Goal: Task Accomplishment & Management: Manage account settings

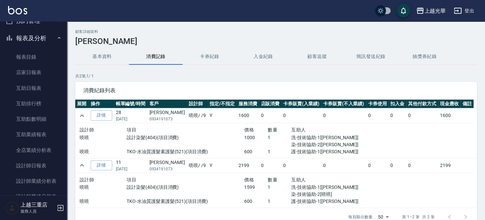
scroll to position [56, 0]
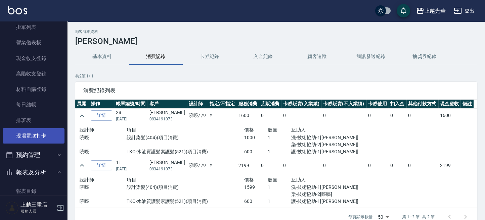
click at [40, 137] on link "現場電腦打卡" at bounding box center [34, 135] width 62 height 15
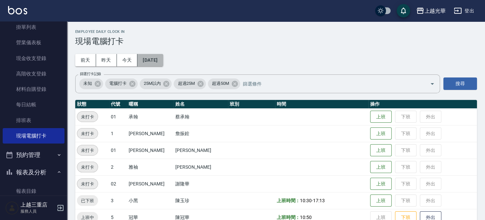
click at [143, 61] on button "[DATE]" at bounding box center [150, 60] width 26 height 12
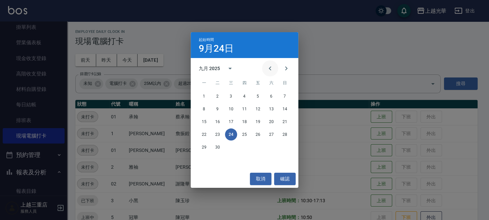
click at [267, 72] on icon "Previous month" at bounding box center [270, 69] width 8 height 8
click at [285, 96] on button "1" at bounding box center [285, 96] width 12 height 12
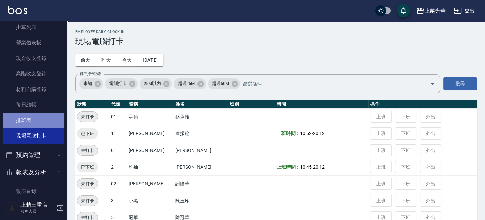
click at [46, 117] on link "排班表" at bounding box center [34, 120] width 62 height 15
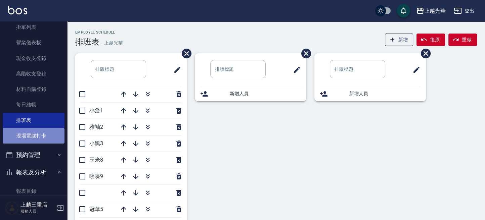
click at [43, 133] on link "現場電腦打卡" at bounding box center [34, 135] width 62 height 15
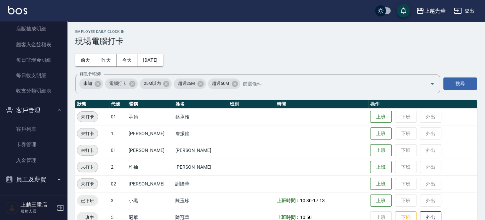
scroll to position [89, 0]
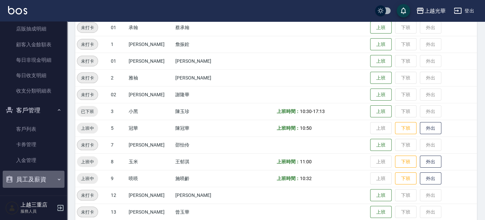
click at [37, 175] on button "員工及薪資" at bounding box center [34, 179] width 62 height 17
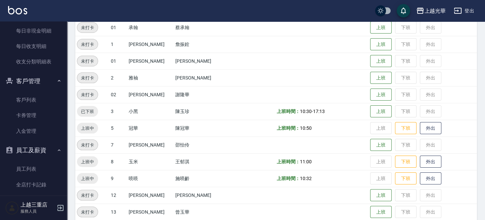
scroll to position [457, 0]
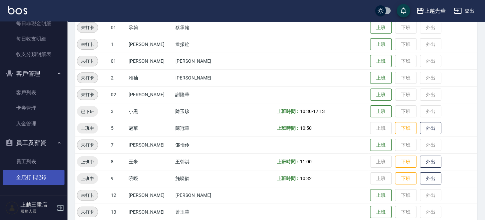
click at [40, 173] on link "全店打卡記錄" at bounding box center [34, 177] width 62 height 15
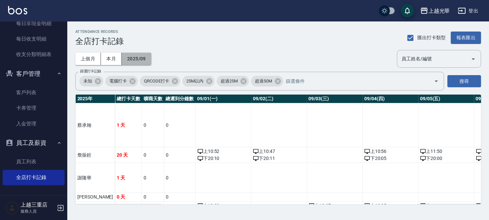
click at [130, 56] on button "2025/09" at bounding box center [137, 59] width 30 height 12
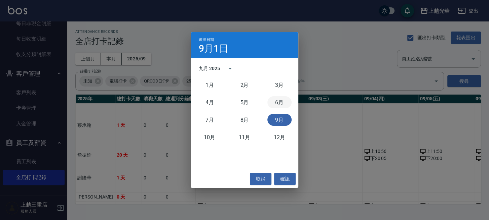
click at [275, 103] on button "6月" at bounding box center [279, 102] width 24 height 12
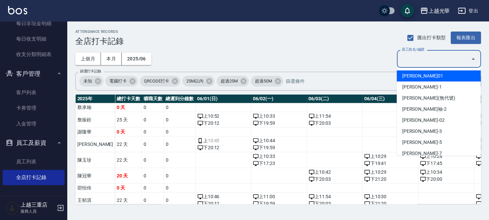
click at [452, 59] on input "員工姓名/編號" at bounding box center [433, 59] width 68 height 12
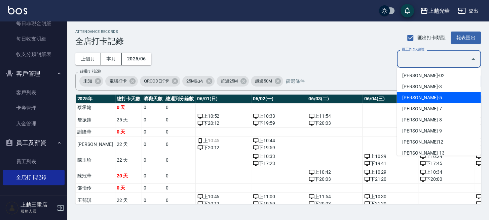
scroll to position [89, 0]
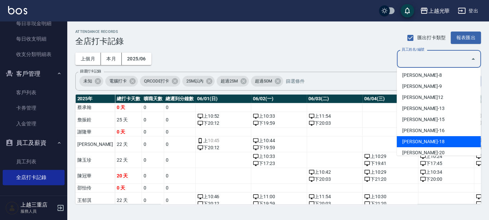
click at [435, 139] on li "[PERSON_NAME]-18" at bounding box center [438, 141] width 84 height 11
type input "[PERSON_NAME]"
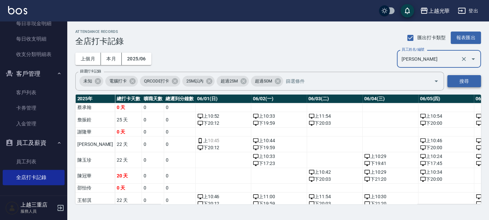
click at [463, 83] on button "搜尋" at bounding box center [464, 81] width 34 height 12
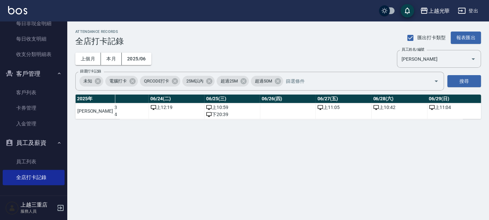
scroll to position [0, 1364]
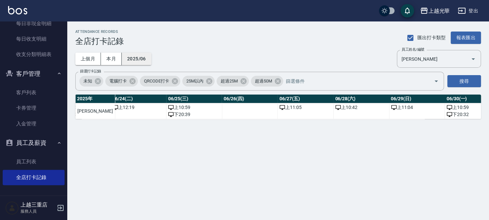
click at [139, 58] on button "2025/06" at bounding box center [137, 59] width 30 height 12
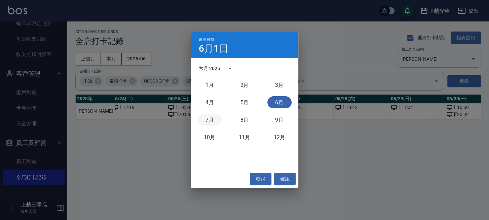
click at [207, 119] on button "7月" at bounding box center [209, 120] width 24 height 12
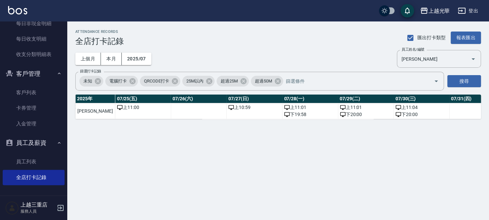
scroll to position [0, 1420]
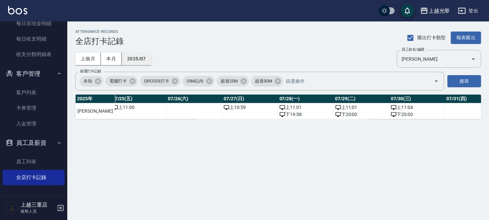
click at [130, 55] on button "2025/07" at bounding box center [137, 59] width 30 height 12
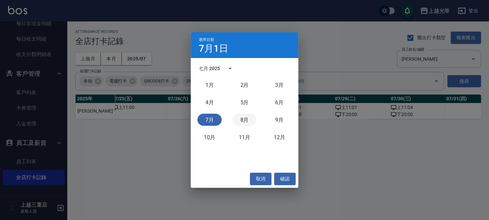
click at [247, 120] on button "8月" at bounding box center [244, 120] width 24 height 12
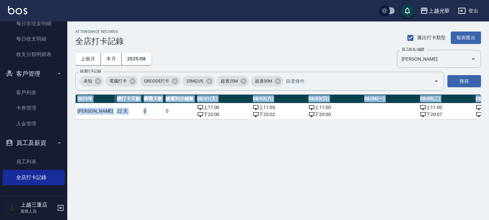
drag, startPoint x: 135, startPoint y: 117, endPoint x: 148, endPoint y: 121, distance: 13.7
click at [148, 119] on div "[DATE] 總打卡天數 曠職天數 總遲到分鐘數 08/01(五) 08/02(六) 08/03(日) 08/04(一) 08/05(二) 08/06(三) …" at bounding box center [277, 107] width 405 height 25
click at [142, 127] on div "ATTENDANCE RECORDS 全店打卡記錄 匯出打卡類型 報表匯出 上個月 本月 2025/08 員工姓名/編號 [PERSON_NAME] 員工姓名…" at bounding box center [277, 75] width 421 height 106
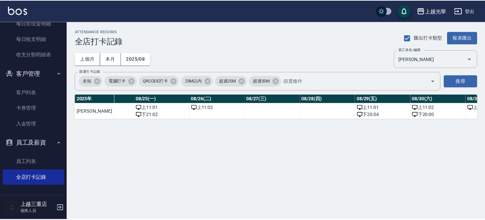
scroll to position [0, 1420]
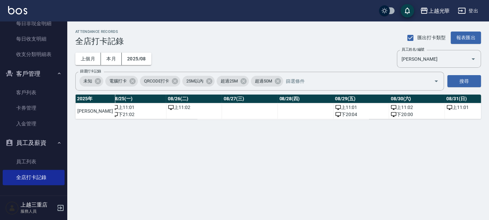
click at [11, 11] on img at bounding box center [17, 10] width 19 height 8
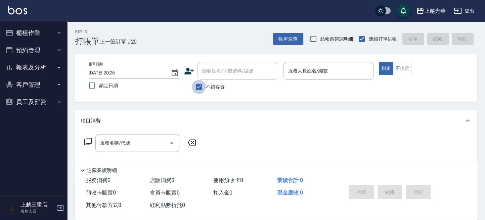
drag, startPoint x: 202, startPoint y: 83, endPoint x: 209, endPoint y: 77, distance: 9.5
click at [203, 83] on input "不留客資" at bounding box center [199, 87] width 14 height 14
checkbox input "false"
click at [211, 71] on input "顧客姓名/手機號碼/編號" at bounding box center [233, 71] width 65 height 12
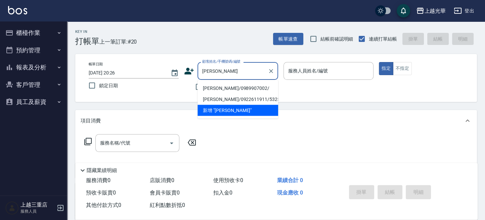
click at [224, 87] on li "[PERSON_NAME]/0989907002/" at bounding box center [238, 88] width 81 height 11
type input "[PERSON_NAME]/0989907002/"
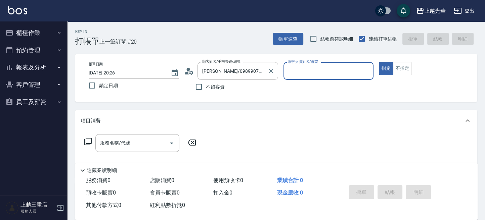
type input "喨喨-9"
drag, startPoint x: 126, startPoint y: 146, endPoint x: 125, endPoint y: 141, distance: 5.8
click at [125, 143] on div "服務名稱/代號 服務名稱/代號" at bounding box center [137, 143] width 84 height 18
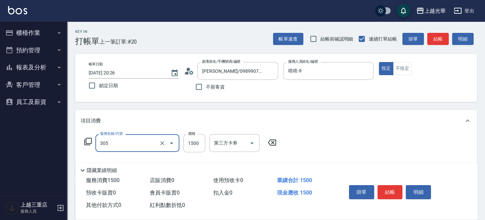
type input "設計燙髮1500(305)"
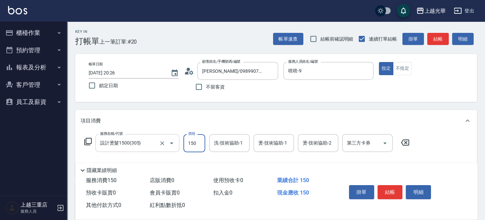
type input "1500"
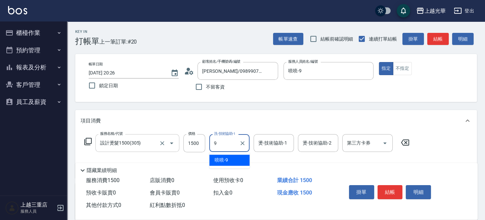
type input "喨喨-9"
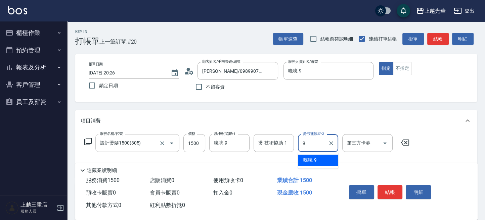
type input "喨喨-9"
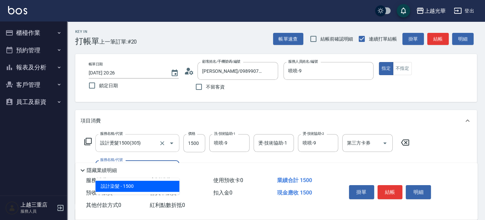
type input "設計染髮(404)"
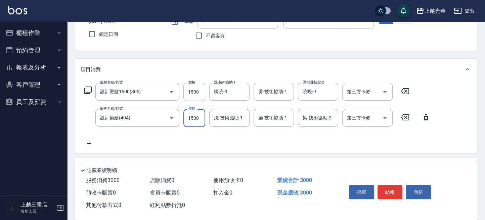
scroll to position [89, 0]
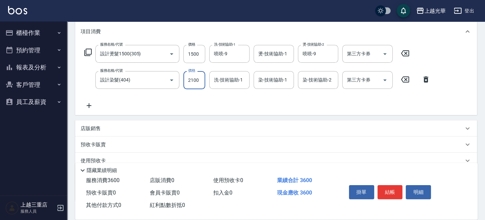
type input "2100"
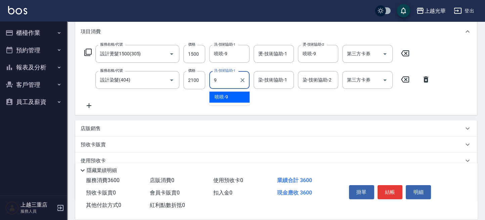
type input "喨喨-9"
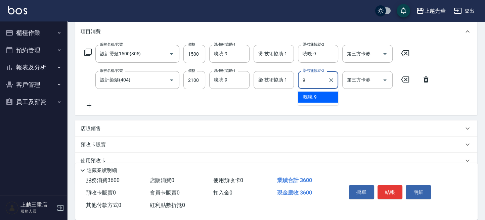
type input "喨喨-9"
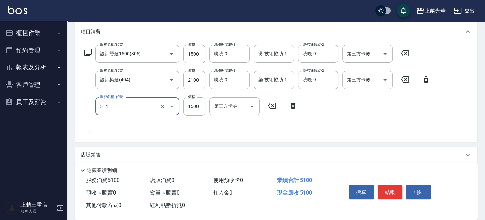
type input "歐納西斯5G護髮/單次(514)"
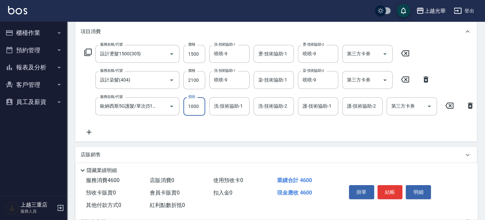
type input "1000"
type input "9"
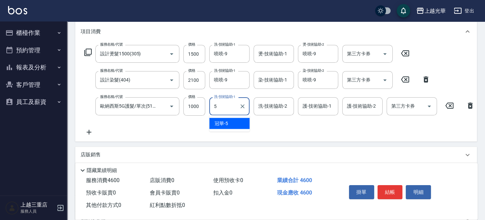
type input "冠華-5"
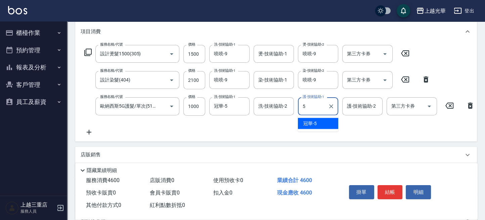
type input "冠華-5"
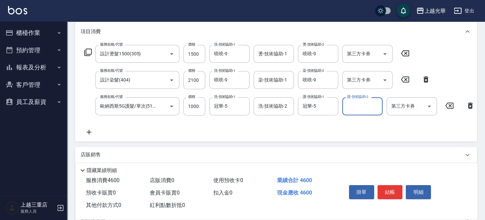
click at [376, 192] on div "掛單 結帳 明細" at bounding box center [390, 193] width 88 height 21
click at [384, 194] on button "結帳" at bounding box center [390, 192] width 25 height 14
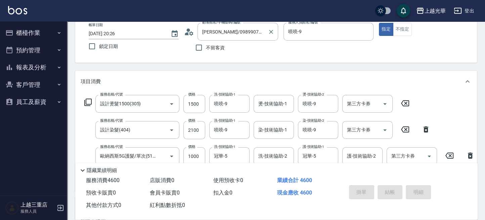
scroll to position [0, 0]
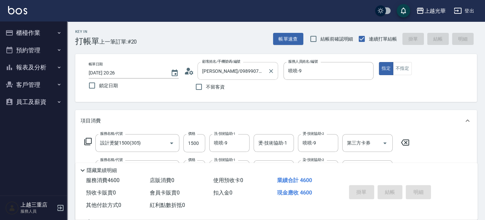
type input "[DATE] 20:37"
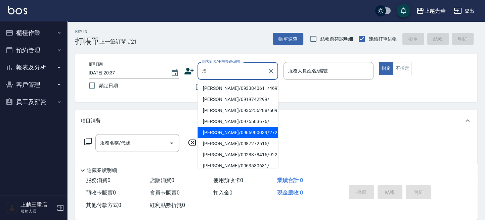
click at [231, 132] on li "[PERSON_NAME]/0966900039/272" at bounding box center [238, 132] width 81 height 11
type input "[PERSON_NAME]/0966900039/272"
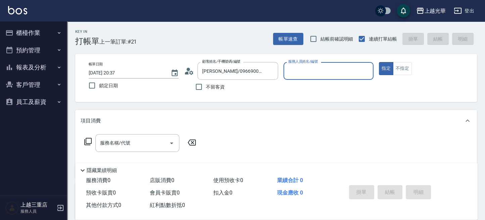
type input "喨喨-9"
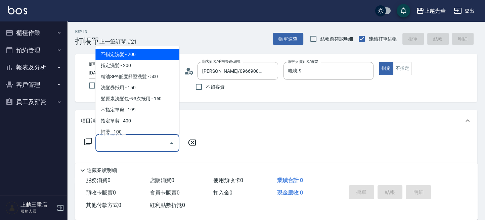
click at [148, 148] on input "服務名稱/代號" at bounding box center [132, 143] width 68 height 12
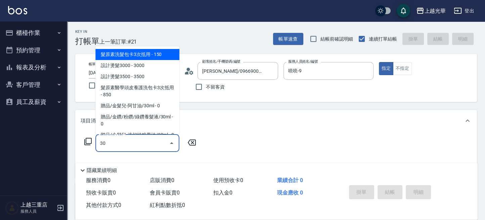
type input "305"
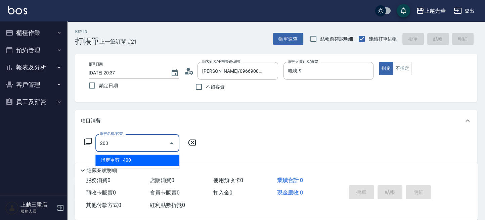
type input "指定單剪(203)"
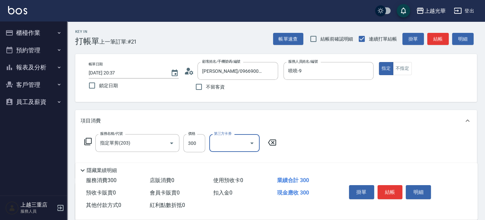
drag, startPoint x: 212, startPoint y: 145, endPoint x: 207, endPoint y: 145, distance: 4.4
click at [210, 145] on div "第三方卡券" at bounding box center [234, 143] width 50 height 18
click at [202, 145] on input "300" at bounding box center [194, 143] width 22 height 18
type input "250"
click at [395, 194] on button "結帳" at bounding box center [390, 192] width 25 height 14
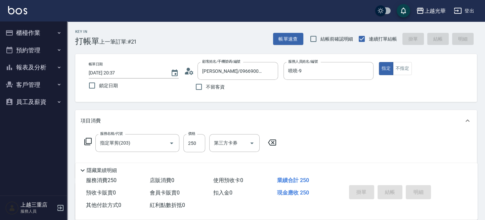
type input "[DATE] 20:38"
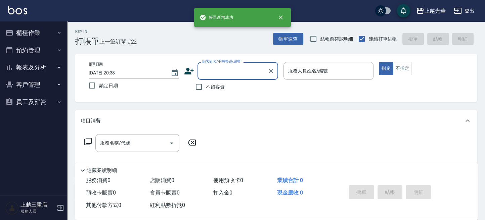
drag, startPoint x: 228, startPoint y: 64, endPoint x: 224, endPoint y: 69, distance: 6.5
click at [226, 66] on div "顧客姓名/手機號碼/編號 顧客姓名/手機號碼/編號" at bounding box center [238, 71] width 81 height 18
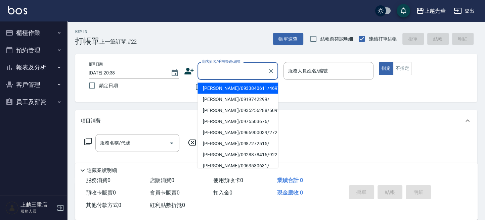
click at [224, 72] on input "顧客姓名/手機號碼/編號" at bounding box center [233, 71] width 65 height 12
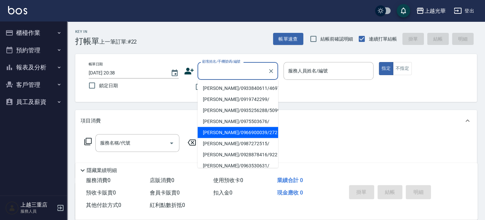
drag, startPoint x: 221, startPoint y: 128, endPoint x: 223, endPoint y: 123, distance: 5.1
click at [221, 127] on li "[PERSON_NAME]/0966900039/272" at bounding box center [238, 132] width 81 height 11
type input "[PERSON_NAME]/0966900039/272"
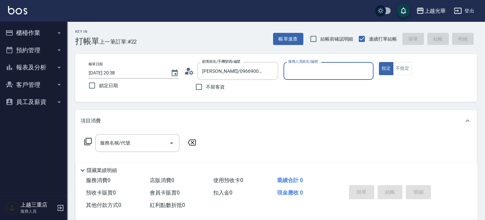
type input "喨喨-9"
click at [147, 133] on body "上越光華 登出 櫃檯作業 打帳單 帳單列表 掛單列表 營業儀表板 現金收支登錄 高階收支登錄 材料自購登錄 每日結帳 排班表 現場電腦打卡 預約管理 預約管理…" at bounding box center [242, 164] width 485 height 328
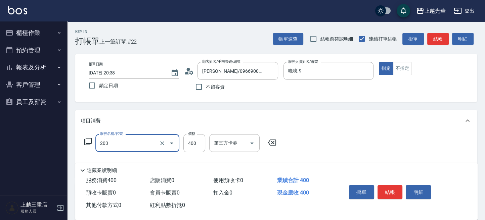
type input "指定單剪(203)"
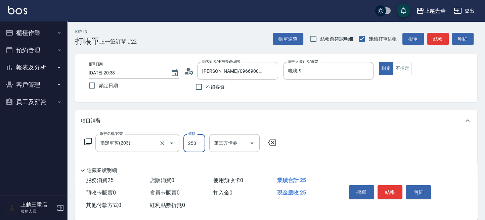
type input "250"
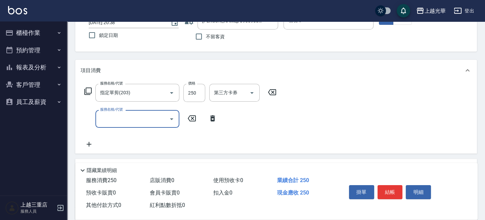
scroll to position [89, 0]
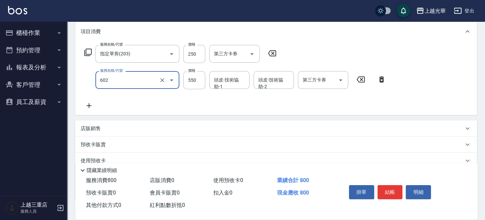
type input "髮原素清潔舒醒頭皮洗(602)"
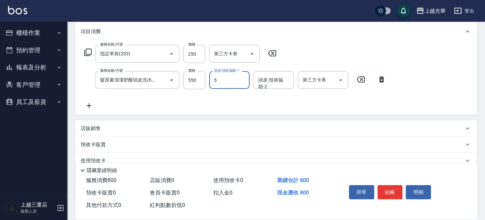
type input "冠華-5"
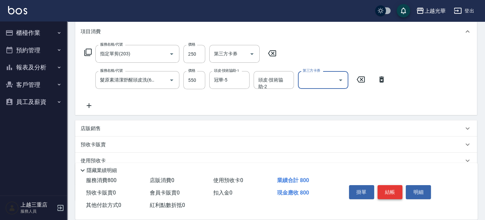
click at [391, 193] on button "結帳" at bounding box center [390, 192] width 25 height 14
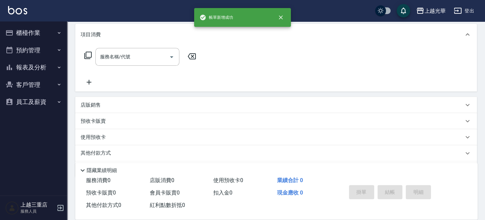
scroll to position [0, 0]
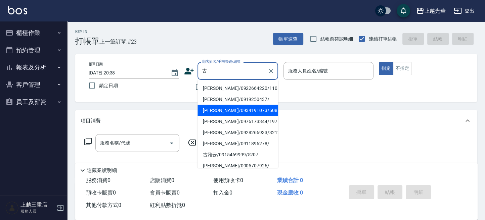
click at [248, 107] on li "[PERSON_NAME]/0934191073/5088" at bounding box center [238, 110] width 81 height 11
type input "[PERSON_NAME]/0934191073/5088"
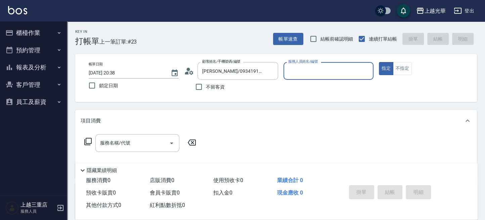
type input "喨喨-9"
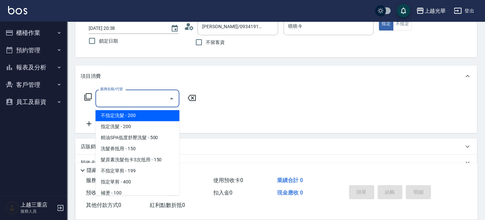
drag, startPoint x: 153, startPoint y: 95, endPoint x: 165, endPoint y: 95, distance: 11.8
click at [153, 96] on input "服務名稱/代號" at bounding box center [132, 99] width 68 height 12
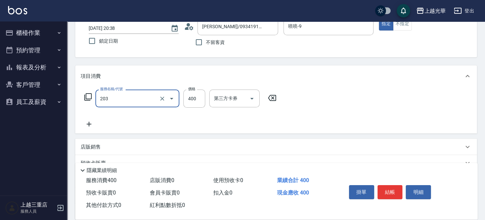
type input "指定單剪(203)"
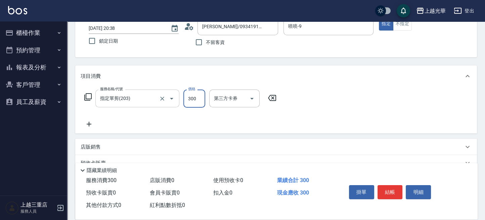
type input "300"
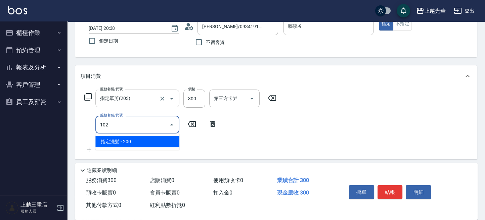
type input "指定洗髮(102)"
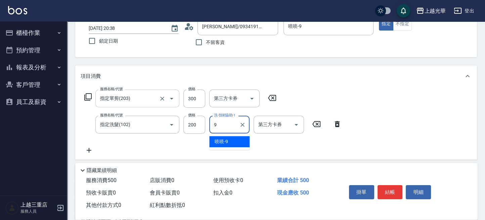
type input "喨喨-9"
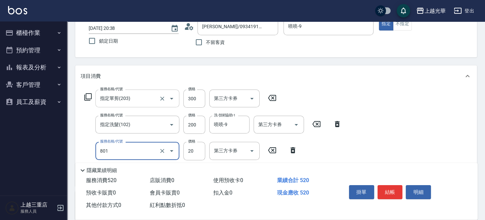
type input "潤絲(801)"
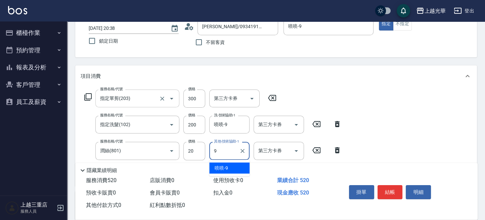
type input "喨喨-9"
click at [387, 193] on button "結帳" at bounding box center [390, 192] width 25 height 14
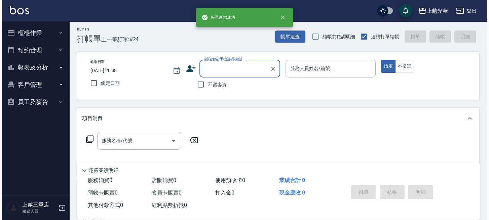
scroll to position [0, 0]
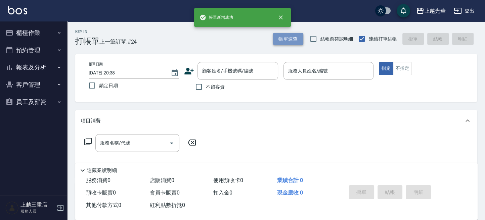
drag, startPoint x: 298, startPoint y: 38, endPoint x: 292, endPoint y: 40, distance: 6.7
click at [292, 40] on button "帳單速查" at bounding box center [288, 39] width 30 height 12
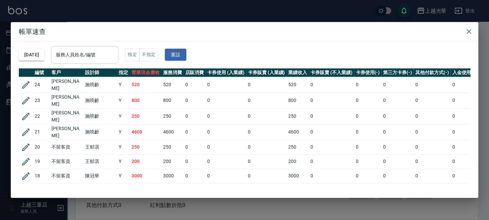
click at [112, 58] on input "服務人員姓名/編號" at bounding box center [84, 55] width 61 height 12
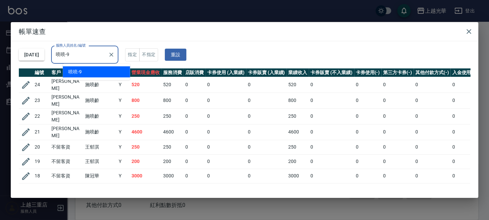
type input "喨喨-9"
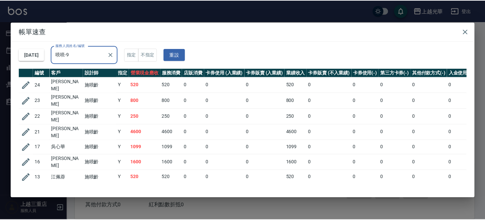
scroll to position [23, 0]
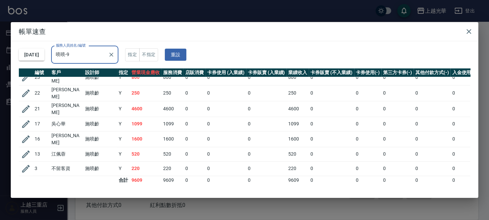
drag, startPoint x: 473, startPoint y: 29, endPoint x: 430, endPoint y: 38, distance: 44.1
click at [470, 30] on button "button" at bounding box center [468, 31] width 13 height 13
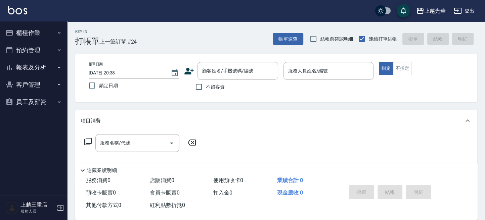
click at [34, 38] on button "櫃檯作業" at bounding box center [34, 32] width 62 height 17
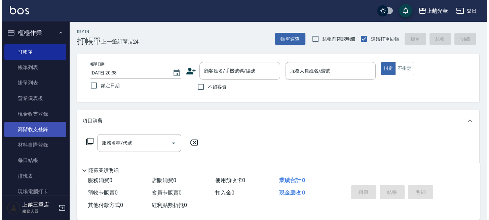
scroll to position [83, 0]
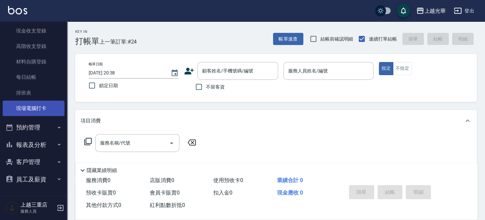
click at [38, 105] on link "現場電腦打卡" at bounding box center [34, 108] width 62 height 15
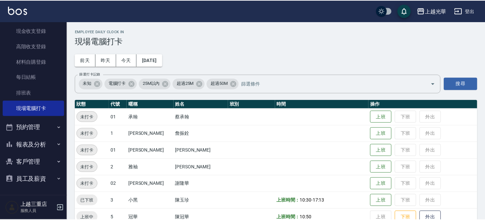
scroll to position [89, 0]
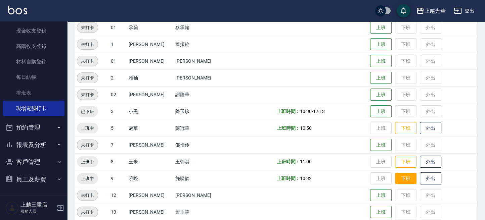
click at [398, 177] on button "下班" at bounding box center [406, 179] width 22 height 12
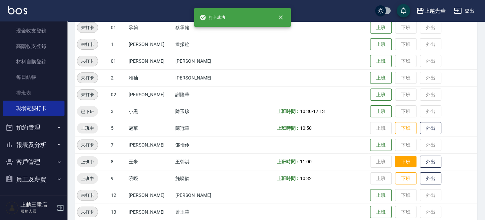
click at [395, 163] on button "下班" at bounding box center [406, 162] width 22 height 12
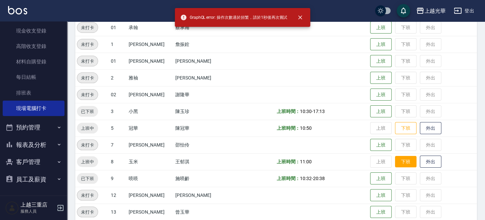
click at [396, 160] on button "下班" at bounding box center [406, 162] width 22 height 12
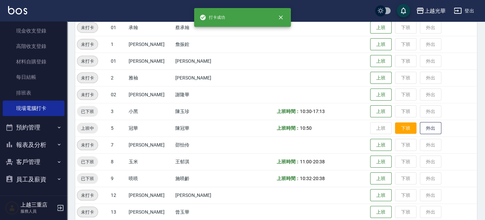
click at [399, 130] on button "下班" at bounding box center [406, 129] width 22 height 12
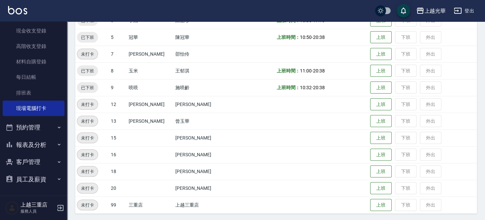
scroll to position [181, 0]
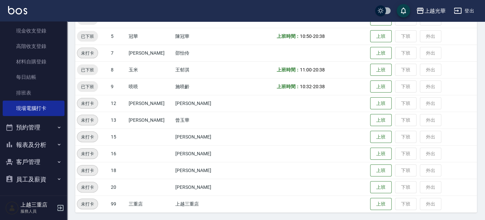
click at [37, 141] on button "報表及分析" at bounding box center [34, 144] width 62 height 17
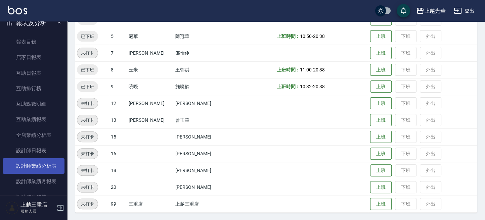
scroll to position [218, 0]
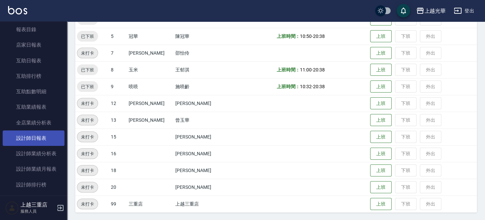
click at [40, 141] on link "設計師日報表" at bounding box center [34, 138] width 62 height 15
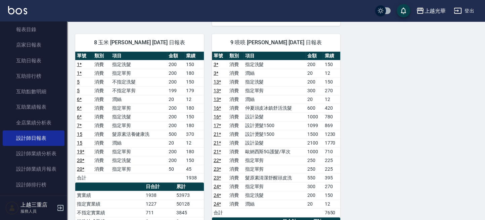
scroll to position [358, 0]
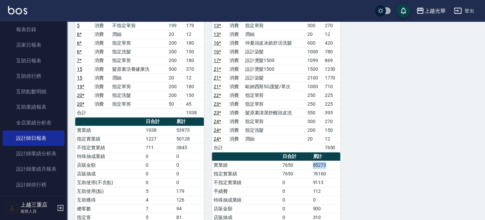
drag, startPoint x: 320, startPoint y: 162, endPoint x: 341, endPoint y: 162, distance: 20.5
click at [340, 161] on div "2 雅袖 [PERSON_NAME]袖 [DATE] 日報表 單號 類別 項目 金額 業績 8 * 消費 指定單剪 280 252 9 * 消費 TKO-水油…" at bounding box center [272, 8] width 410 height 601
click at [369, 160] on div "2 雅袖 [PERSON_NAME]袖 [DATE] 日報表 單號 類別 項目 金額 業績 8 * 消費 指定單剪 280 252 9 * 消費 TKO-水油…" at bounding box center [272, 8] width 410 height 601
drag, startPoint x: 360, startPoint y: 159, endPoint x: 353, endPoint y: 161, distance: 7.6
click at [359, 159] on div "2 雅袖 [PERSON_NAME]袖 [DATE] 日報表 單號 類別 項目 金額 業績 8 * 消費 指定單剪 280 252 9 * 消費 TKO-水油…" at bounding box center [272, 8] width 410 height 601
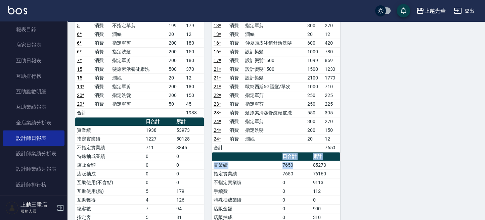
click at [313, 164] on td "85273" at bounding box center [325, 165] width 29 height 9
click at [228, 153] on th "a dense table" at bounding box center [246, 157] width 69 height 9
click at [244, 104] on td "指定單剪" at bounding box center [275, 104] width 62 height 9
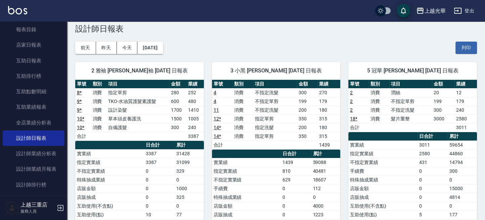
scroll to position [0, 0]
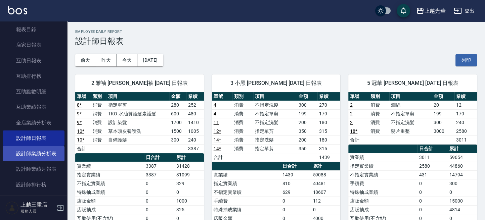
click at [34, 152] on link "設計師業績分析表" at bounding box center [34, 153] width 62 height 15
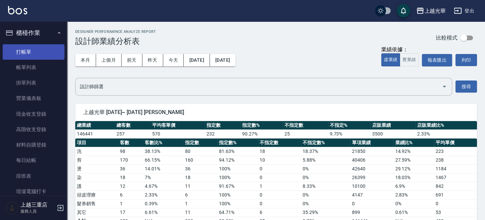
click at [12, 53] on link "打帳單" at bounding box center [34, 51] width 62 height 15
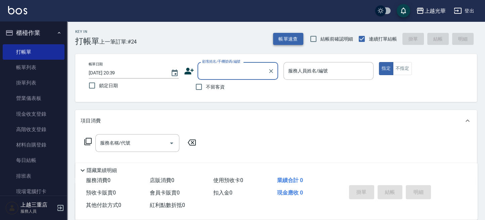
click at [292, 33] on button "帳單速查" at bounding box center [288, 39] width 30 height 12
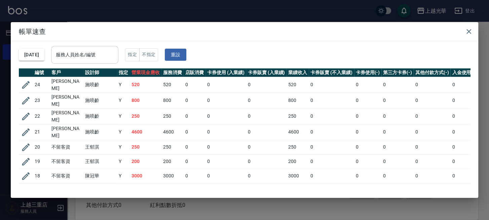
click at [97, 51] on input "服務人員姓名/編號" at bounding box center [84, 55] width 61 height 12
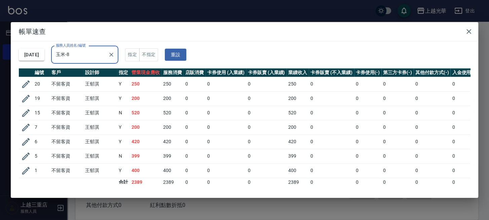
type input "玉米-8"
drag, startPoint x: 141, startPoint y: 136, endPoint x: 128, endPoint y: 138, distance: 13.5
click at [126, 140] on tr "6 不留客資 [PERSON_NAME] Y 420 420 0 0 0 420 0 0 0 0 0" at bounding box center [266, 142] width 494 height 14
drag, startPoint x: 145, startPoint y: 122, endPoint x: 158, endPoint y: 116, distance: 14.0
click at [145, 119] on tbody "20 不留客資 [PERSON_NAME] Y 250 250 0 0 0 250 0 0 0 0 0 19 不留客資 [PERSON_NAME] Y 200…" at bounding box center [266, 132] width 494 height 110
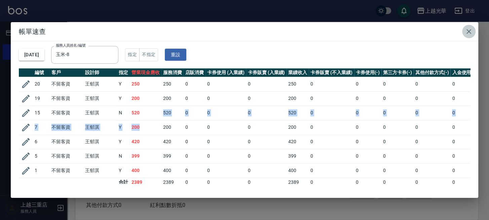
click at [470, 28] on icon "button" at bounding box center [468, 32] width 8 height 8
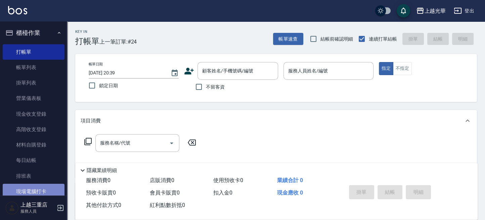
click at [37, 185] on link "現場電腦打卡" at bounding box center [34, 191] width 62 height 15
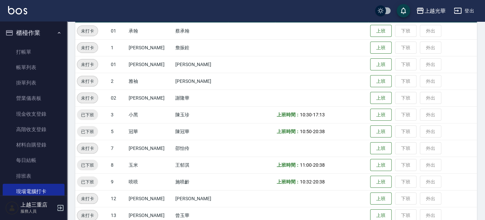
scroll to position [181, 0]
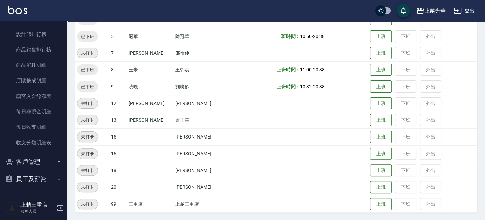
click at [49, 176] on button "員工及薪資" at bounding box center [34, 179] width 62 height 17
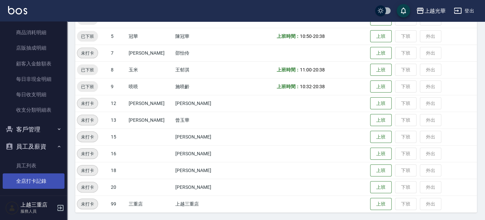
scroll to position [402, 0]
click at [45, 174] on link "全店打卡記錄" at bounding box center [34, 180] width 62 height 15
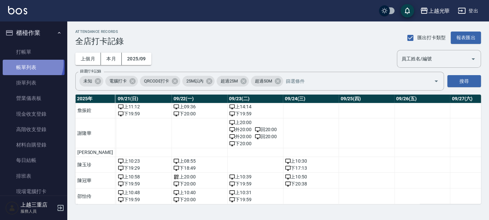
click at [30, 64] on link "帳單列表" at bounding box center [34, 67] width 62 height 15
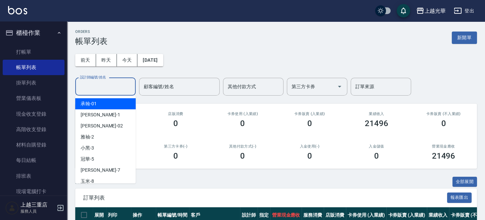
click at [108, 89] on input "設計師編號/姓名" at bounding box center [105, 87] width 54 height 12
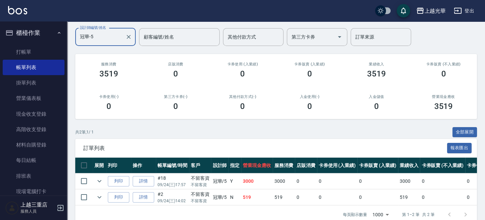
scroll to position [68, 0]
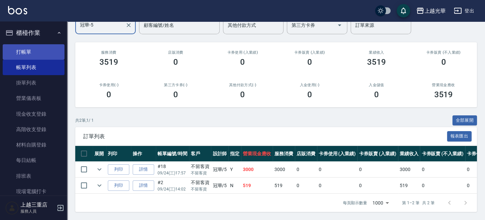
type input "冠華-5"
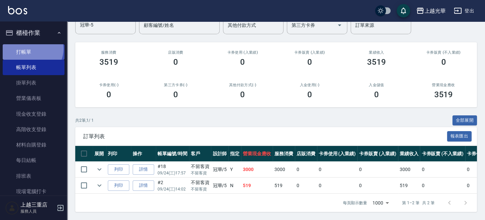
click at [32, 49] on link "打帳單" at bounding box center [34, 51] width 62 height 15
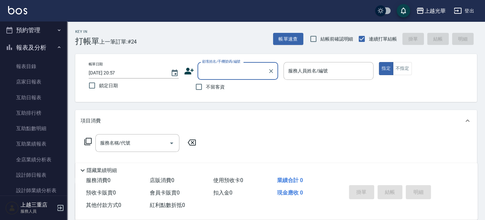
scroll to position [2, 0]
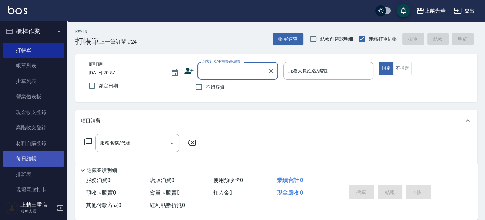
click at [39, 158] on link "每日結帳" at bounding box center [34, 158] width 62 height 15
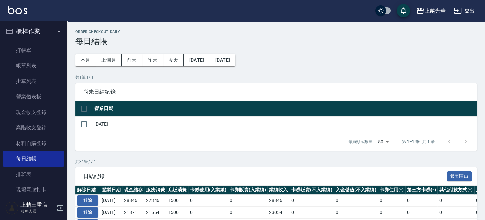
drag, startPoint x: 82, startPoint y: 105, endPoint x: 83, endPoint y: 110, distance: 5.3
click at [82, 105] on input "checkbox" at bounding box center [84, 109] width 14 height 14
checkbox input "true"
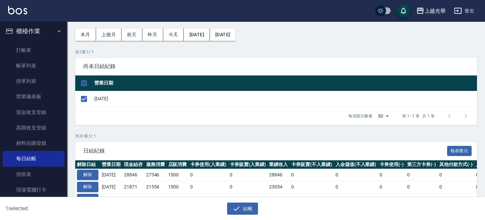
scroll to position [45, 0]
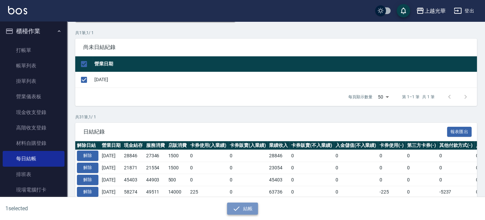
click at [246, 211] on button "結帳" at bounding box center [242, 209] width 31 height 12
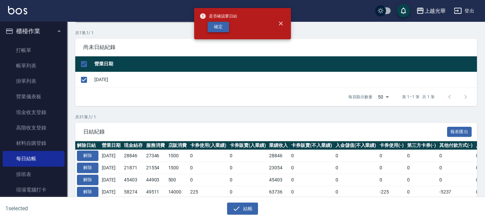
click at [224, 25] on button "確定" at bounding box center [219, 27] width 22 height 10
checkbox input "false"
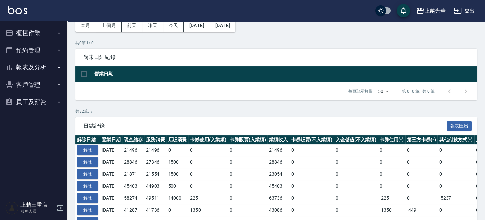
scroll to position [45, 0]
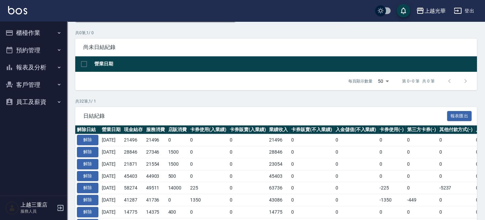
click at [40, 32] on button "櫃檯作業" at bounding box center [34, 32] width 62 height 17
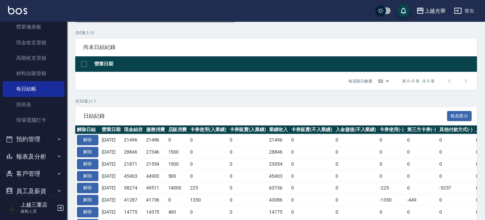
scroll to position [83, 0]
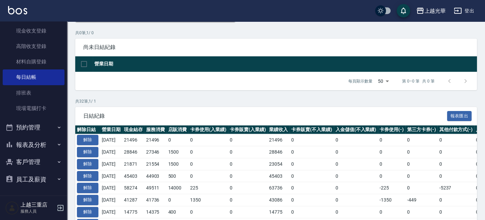
click at [32, 138] on button "報表及分析" at bounding box center [34, 144] width 62 height 17
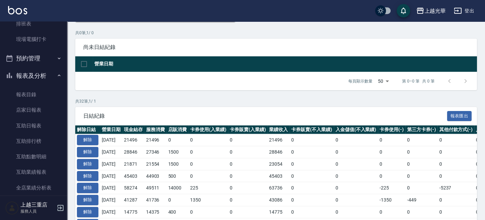
scroll to position [262, 0]
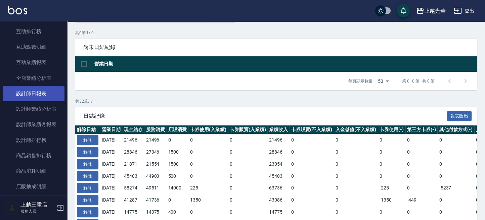
click at [36, 89] on link "設計師日報表" at bounding box center [34, 93] width 62 height 15
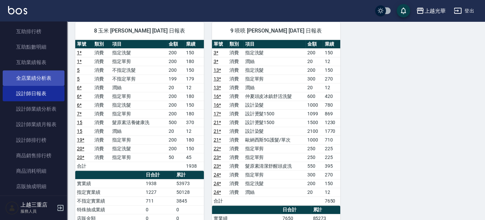
scroll to position [218, 0]
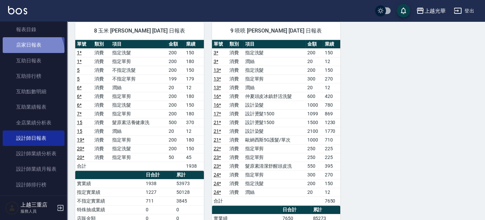
click at [30, 51] on link "店家日報表" at bounding box center [34, 44] width 62 height 15
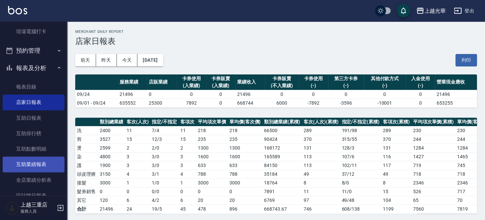
scroll to position [173, 0]
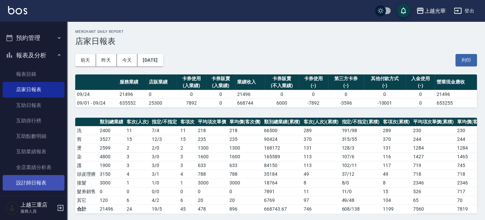
click at [42, 176] on link "設計師日報表" at bounding box center [34, 182] width 62 height 15
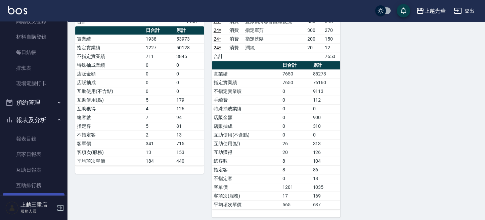
scroll to position [173, 0]
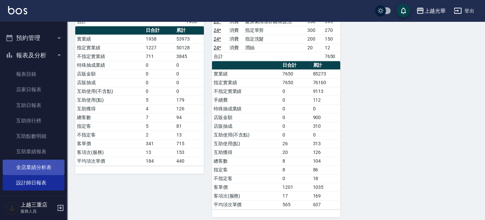
click at [47, 168] on link "全店業績分析表" at bounding box center [34, 167] width 62 height 15
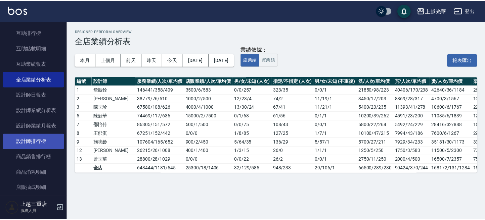
scroll to position [262, 0]
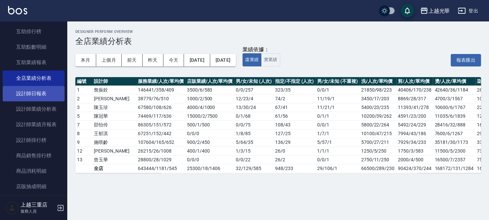
click at [34, 95] on link "設計師日報表" at bounding box center [34, 93] width 62 height 15
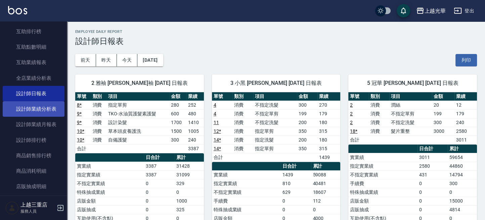
click at [33, 111] on link "設計師業績分析表" at bounding box center [34, 108] width 62 height 15
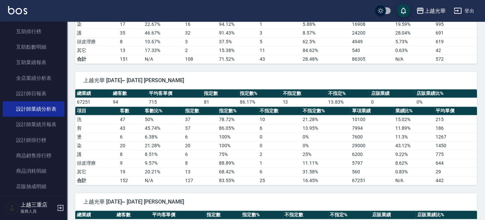
scroll to position [627, 0]
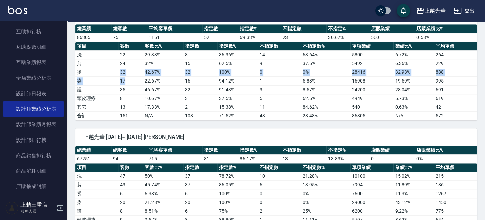
drag, startPoint x: 128, startPoint y: 72, endPoint x: 136, endPoint y: 80, distance: 11.4
click at [130, 75] on tbody "洗 22 29.33 % 8 36.36 % 14 63.64 % 5800 6.72 % 264 剪 24 32 % 15 62.5 % 9 37.5 % …" at bounding box center [276, 85] width 402 height 70
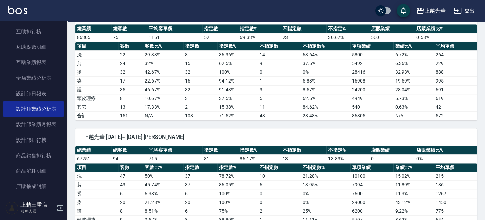
click at [142, 85] on td "35" at bounding box center [130, 89] width 25 height 9
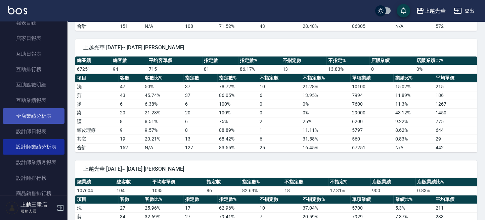
scroll to position [262, 0]
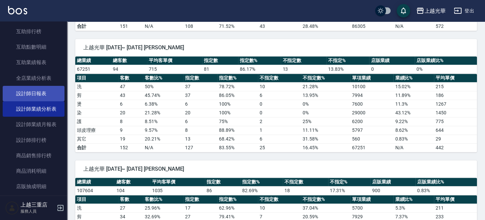
click at [43, 91] on link "設計師日報表" at bounding box center [34, 93] width 62 height 15
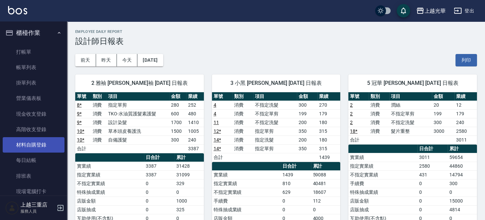
click at [42, 148] on link "材料自購登錄" at bounding box center [34, 144] width 62 height 15
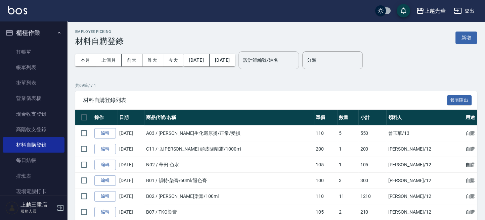
drag, startPoint x: 291, startPoint y: 69, endPoint x: 294, endPoint y: 63, distance: 7.1
click at [294, 65] on div "本月 上個月 前天 昨天 今天 2025/09/01 2025/09/24 設計師編號/姓名 設計師編號/姓名" at bounding box center [187, 60] width 224 height 29
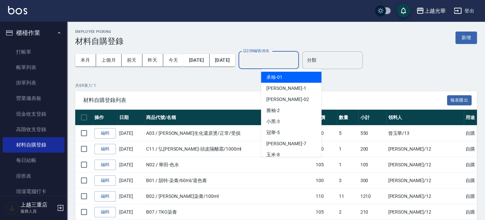
click at [294, 63] on input "設計師編號/姓名" at bounding box center [269, 60] width 54 height 12
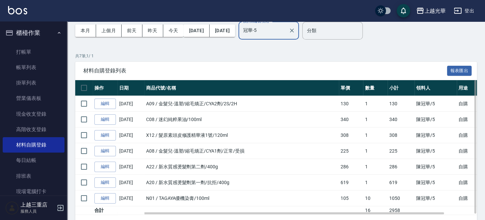
scroll to position [50, 0]
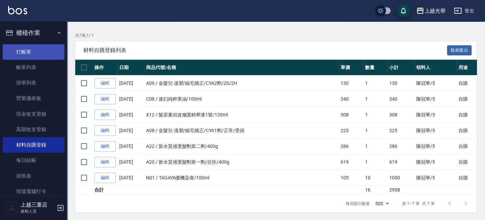
type input "冠華-5"
click at [49, 55] on link "打帳單" at bounding box center [34, 51] width 62 height 15
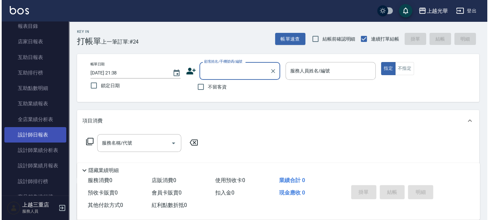
scroll to position [224, 0]
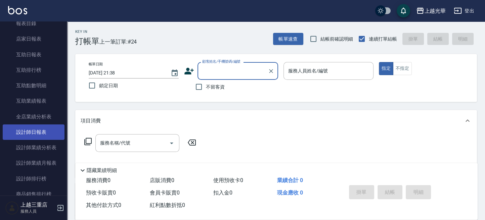
click at [49, 134] on link "設計師日報表" at bounding box center [34, 132] width 62 height 15
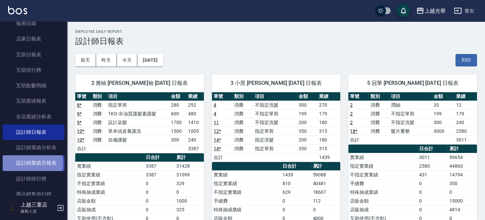
click at [32, 163] on link "設計師業績月報表" at bounding box center [34, 163] width 62 height 15
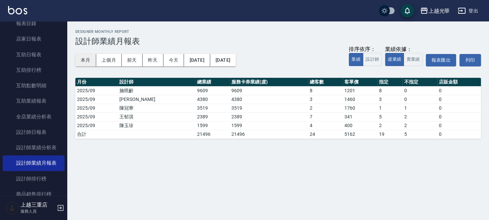
click at [84, 62] on button "本月" at bounding box center [85, 60] width 21 height 12
